Goal: Find specific page/section: Find specific page/section

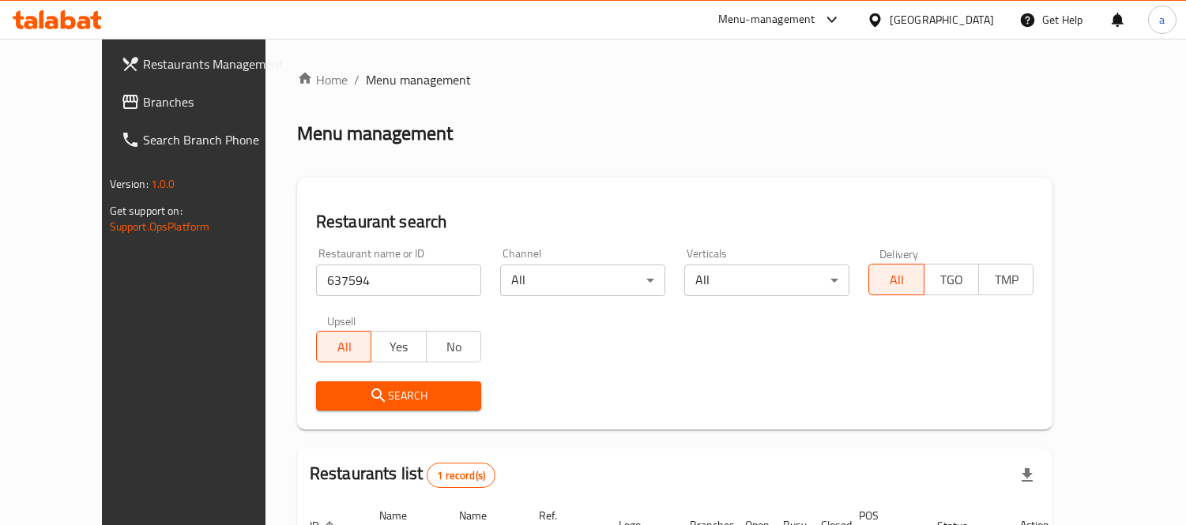
scroll to position [148, 0]
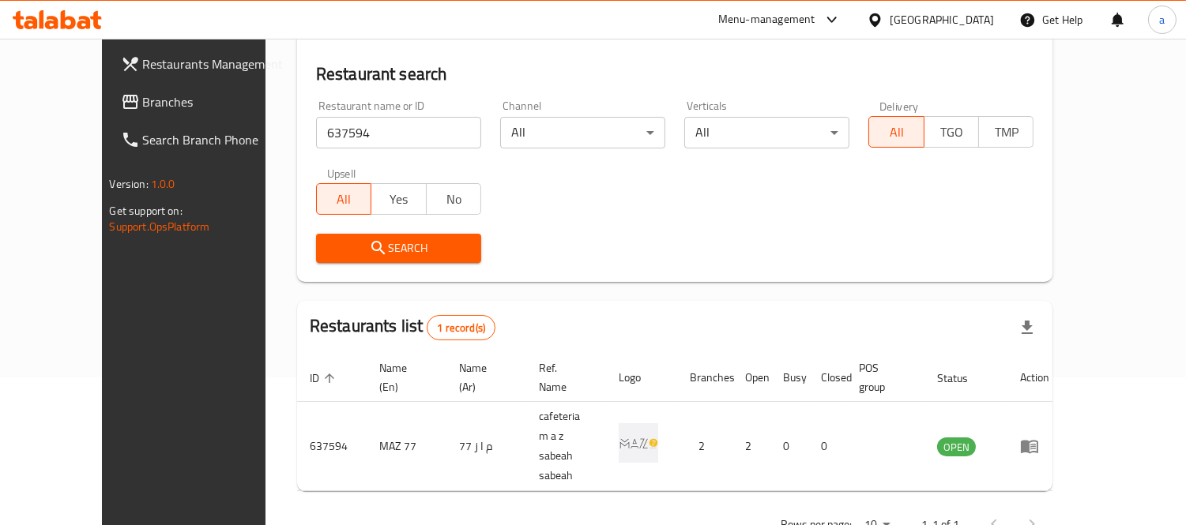
click at [143, 100] on span "Branches" at bounding box center [215, 101] width 145 height 19
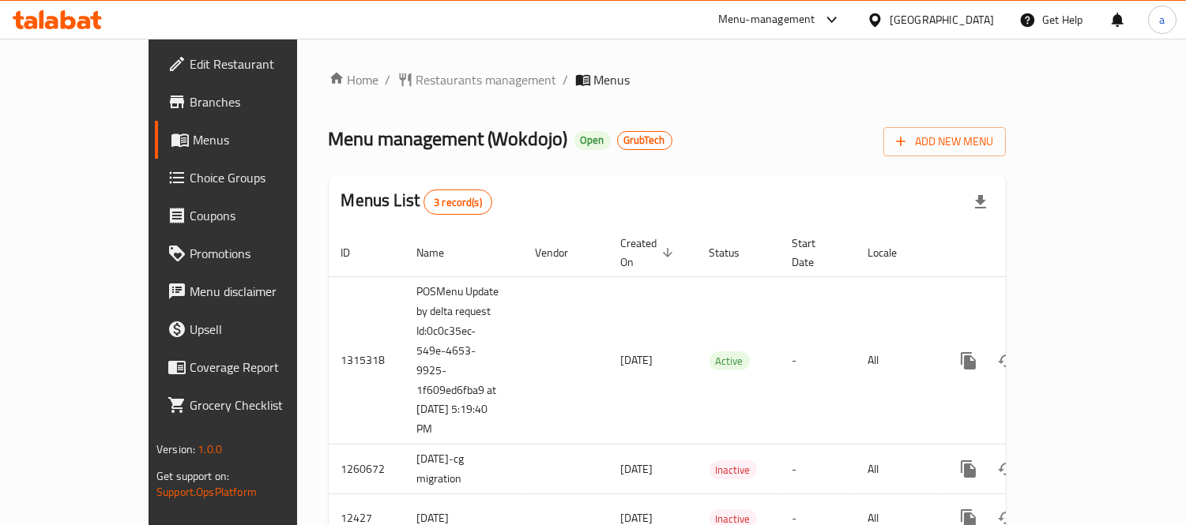
click at [416, 81] on span "Restaurants management" at bounding box center [486, 79] width 141 height 19
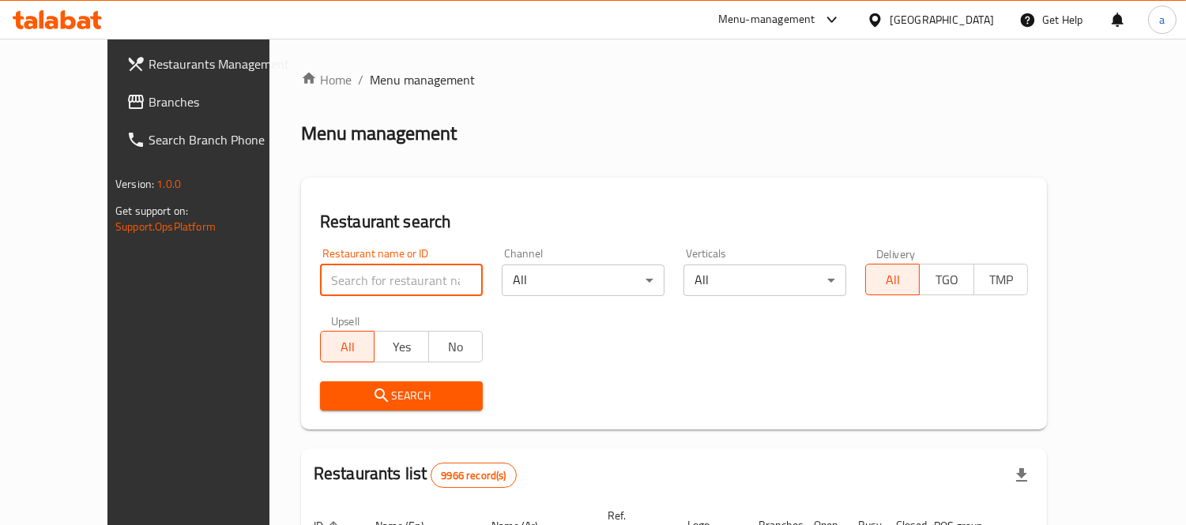
click at [381, 273] on input "search" at bounding box center [401, 281] width 163 height 32
paste input "7669"
type input "7669"
drag, startPoint x: 279, startPoint y: 383, endPoint x: 285, endPoint y: 372, distance: 12.7
click at [320, 383] on button "Search" at bounding box center [401, 396] width 163 height 29
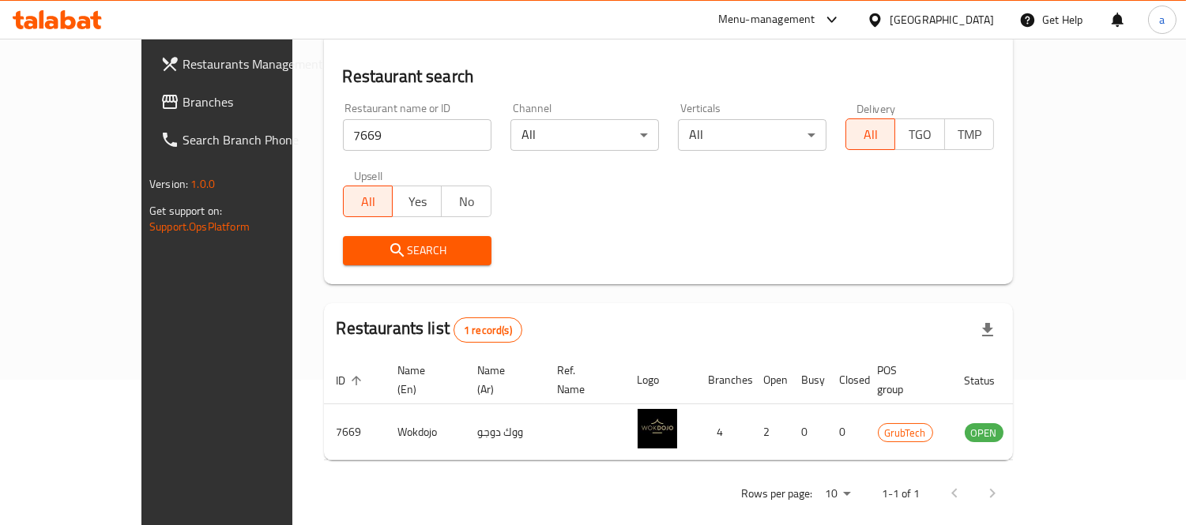
scroll to position [148, 0]
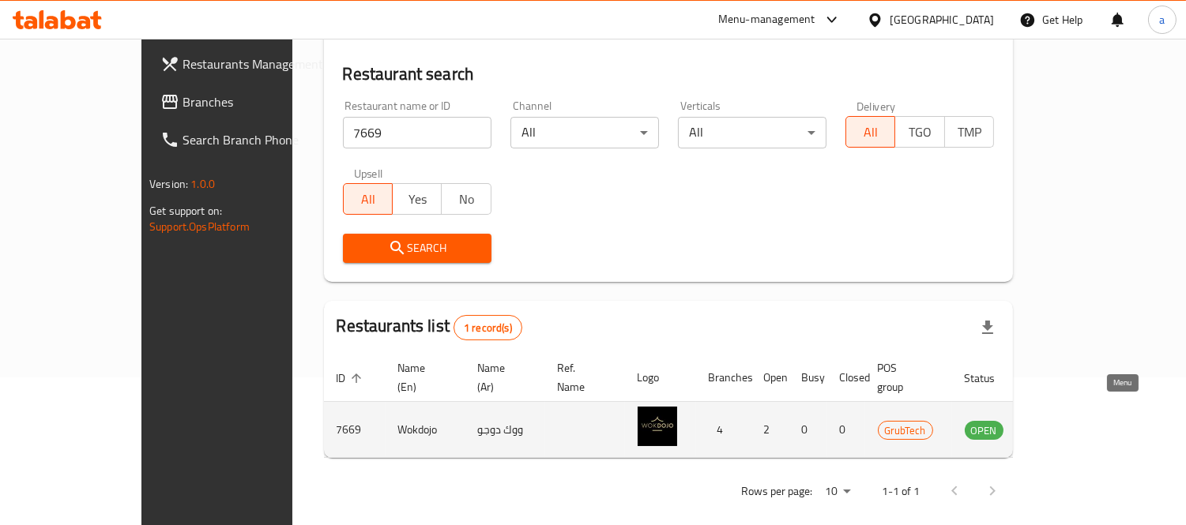
click at [1063, 427] on icon "enhanced table" at bounding box center [1061, 430] width 6 height 6
